Goal: Task Accomplishment & Management: Complete application form

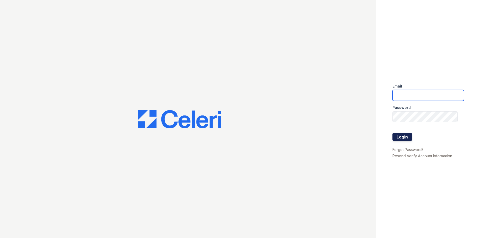
type input "[EMAIL_ADDRESS][DOMAIN_NAME]"
click at [400, 135] on button "Login" at bounding box center [403, 137] width 20 height 8
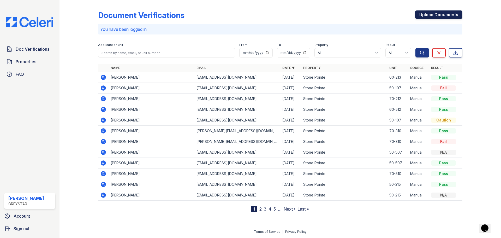
click at [435, 16] on link "Upload Documents" at bounding box center [438, 14] width 47 height 8
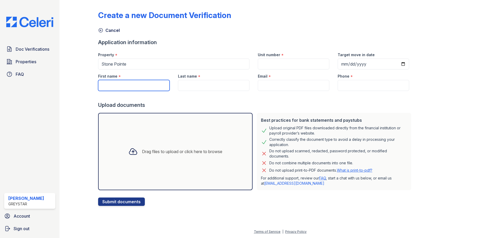
click at [140, 84] on input "First name" at bounding box center [134, 85] width 72 height 11
type input "Djenabou"
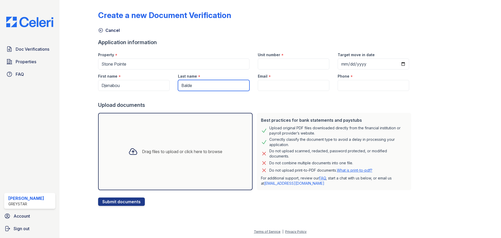
type input "Balde"
click at [290, 85] on input "Email" at bounding box center [294, 85] width 72 height 11
paste input "aryabikamara@yahoo.com"
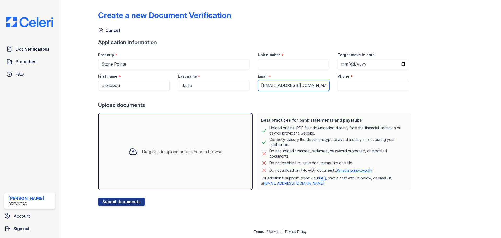
type input "aryabikamara@yahoo.com"
click at [276, 63] on input "Unit number" at bounding box center [294, 63] width 72 height 11
type input "80-312"
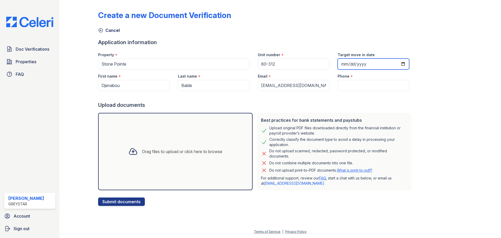
click at [338, 62] on input "Target move in date" at bounding box center [374, 63] width 72 height 11
click at [397, 64] on input "Target move in date" at bounding box center [374, 63] width 72 height 11
type input "2025-09-30"
click at [344, 90] on input "Phone" at bounding box center [374, 85] width 72 height 11
click at [363, 80] on input "Phone" at bounding box center [374, 85] width 72 height 11
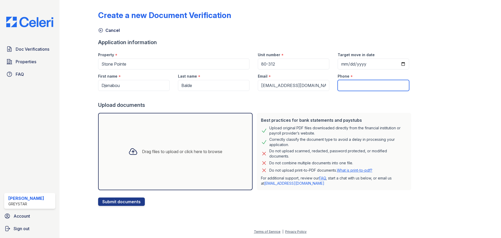
paste input "(646) 889-1293"
type input "(646) 889-1293"
click at [212, 148] on div "Drag files to upload or click here to browse" at bounding box center [175, 152] width 102 height 18
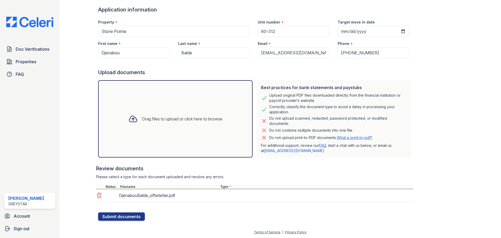
scroll to position [33, 0]
click at [261, 201] on div "DjenabouBalde_offerletter.pdf Select type Paystub Bank Statement Offer Letter T…" at bounding box center [254, 196] width 317 height 14
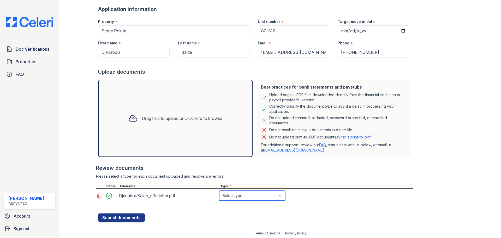
click at [259, 199] on select "Select type Paystub Bank Statement Offer Letter Tax Documents Benefit Award Let…" at bounding box center [252, 196] width 66 height 10
select select "offer_letter"
click at [219, 191] on select "Select type Paystub Bank Statement Offer Letter Tax Documents Benefit Award Let…" at bounding box center [252, 196] width 66 height 10
click at [131, 218] on button "Submit documents" at bounding box center [121, 217] width 47 height 8
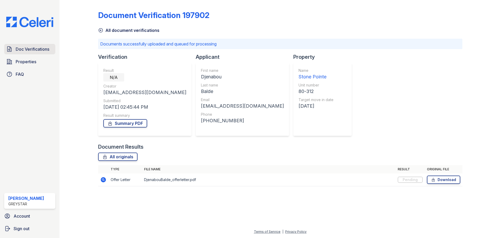
click at [39, 45] on link "Doc Verifications" at bounding box center [29, 49] width 51 height 10
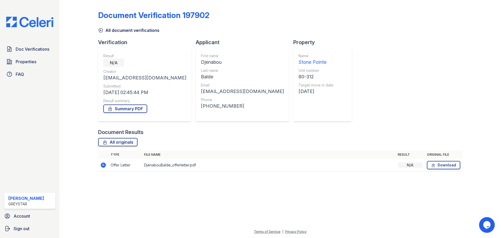
click at [171, 166] on td "DjenabouBalde_offerletter.pdf" at bounding box center [269, 165] width 254 height 13
click at [416, 167] on div "N/A" at bounding box center [410, 164] width 25 height 5
click at [170, 166] on td "DjenabouBalde_offerletter.pdf" at bounding box center [269, 165] width 254 height 13
click at [125, 108] on link "Summary PDF" at bounding box center [125, 108] width 44 height 8
click at [381, 210] on div at bounding box center [280, 206] width 425 height 43
